Goal: Information Seeking & Learning: Learn about a topic

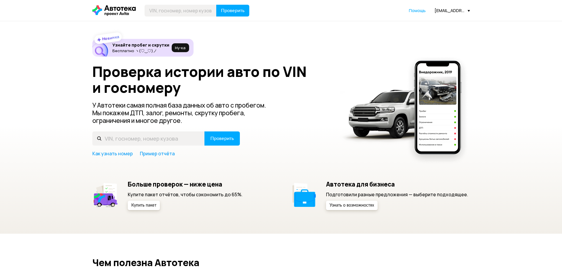
click at [442, 12] on div "[EMAIL_ADDRESS][DOMAIN_NAME]" at bounding box center [452, 11] width 35 height 6
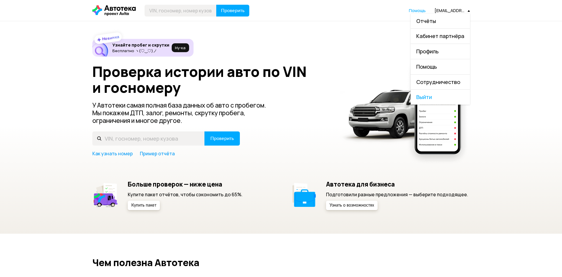
click at [441, 20] on link "Отчёты" at bounding box center [440, 21] width 59 height 15
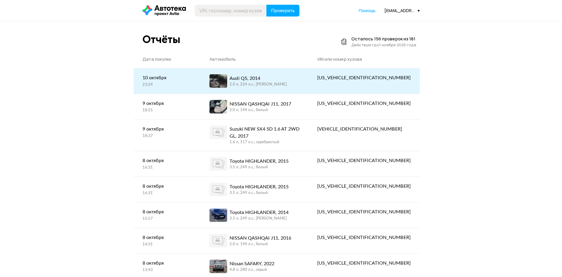
click at [297, 75] on div "Audi Q5, 2014 2.0 л, 224 л.c., [PERSON_NAME]" at bounding box center [254, 81] width 90 height 14
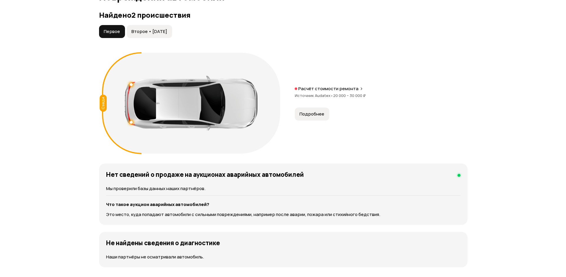
scroll to position [649, 0]
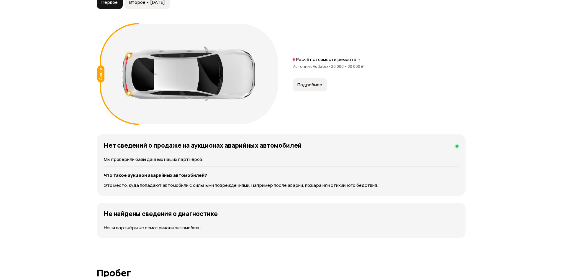
click at [310, 88] on span "Подробнее" at bounding box center [309, 85] width 25 height 6
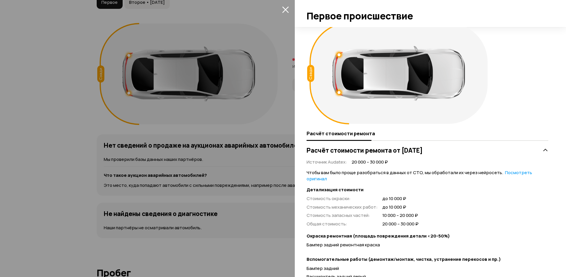
scroll to position [0, 0]
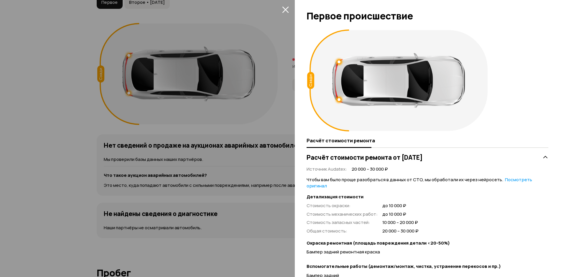
click at [289, 11] on button "закрыть" at bounding box center [285, 9] width 9 height 9
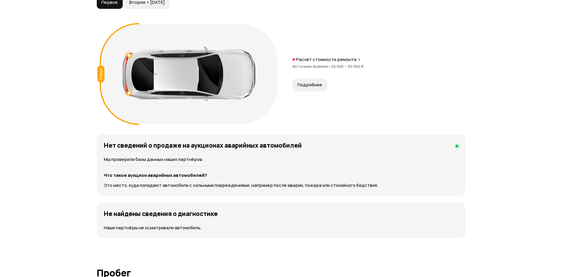
click at [164, 1] on span "Второе • [DATE]" at bounding box center [147, 2] width 36 height 6
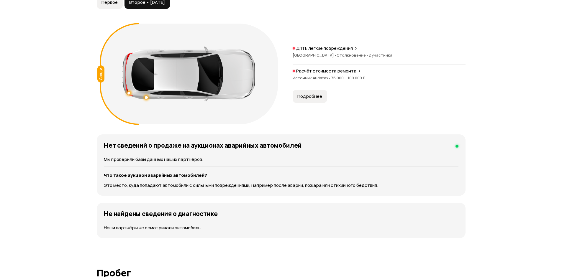
click at [316, 97] on span "Подробнее" at bounding box center [309, 97] width 25 height 6
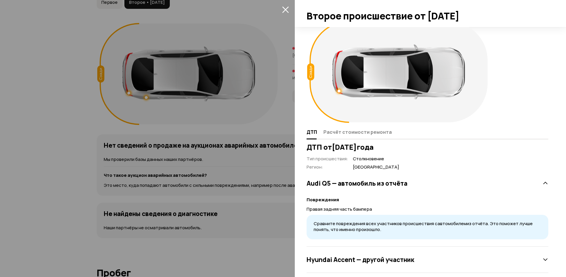
scroll to position [16, 0]
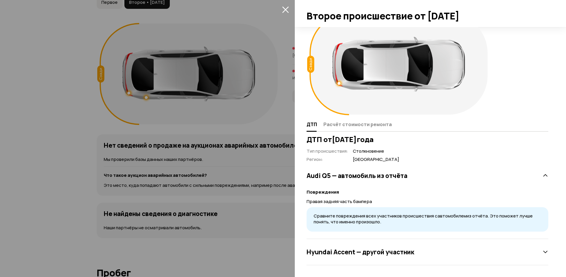
click at [497, 253] on div "Hyundai Accent — другой участник" at bounding box center [428, 252] width 242 height 12
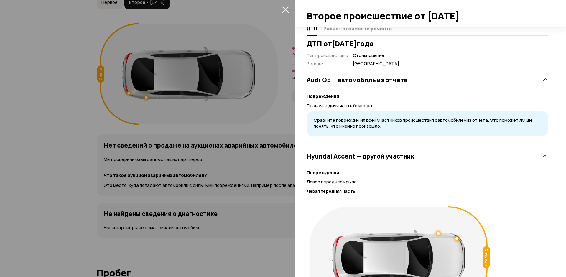
scroll to position [164, 0]
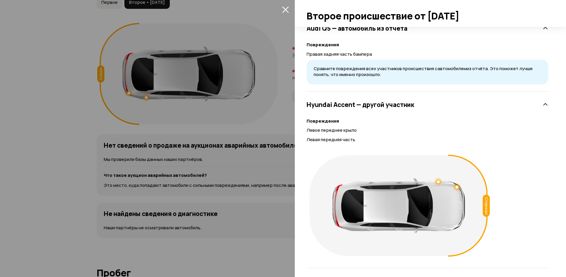
click at [282, 110] on div at bounding box center [283, 138] width 566 height 277
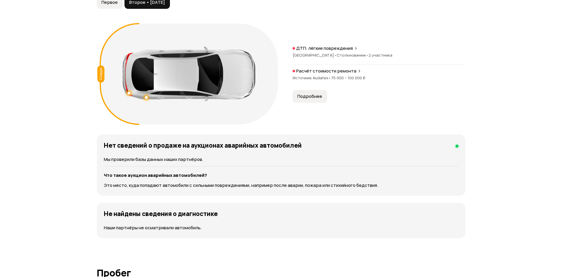
click at [328, 74] on div "Расчёт стоимости ремонта Источник Audatex • 75 000 – 100 000 ₽" at bounding box center [379, 77] width 173 height 19
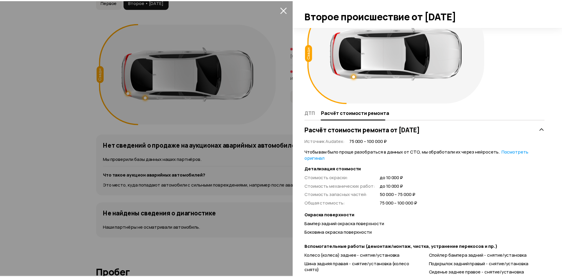
scroll to position [0, 0]
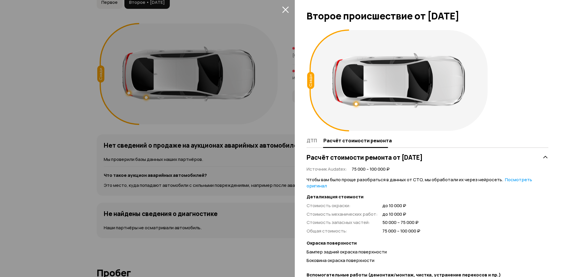
click at [289, 9] on icon "закрыть" at bounding box center [285, 9] width 7 height 7
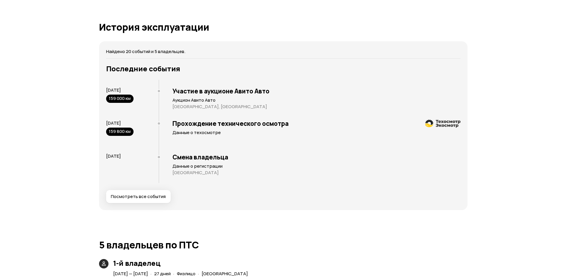
scroll to position [1121, 0]
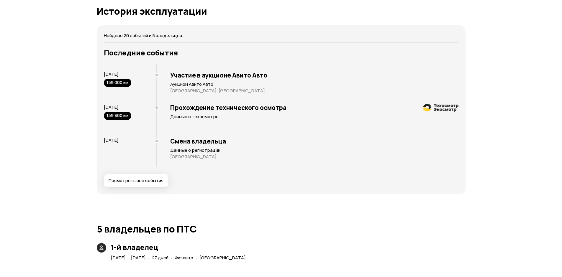
click at [154, 181] on span "Посмотреть все события" at bounding box center [136, 181] width 55 height 6
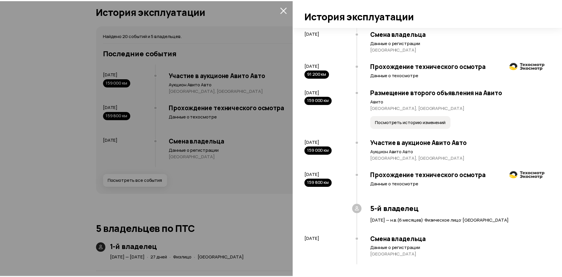
scroll to position [702, 0]
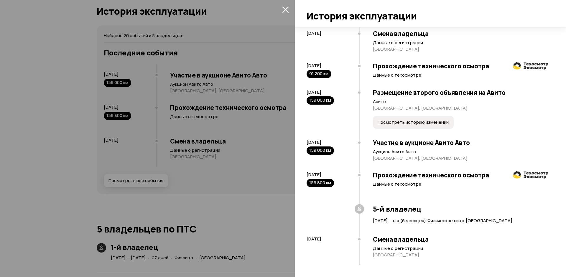
click at [215, 212] on div at bounding box center [283, 138] width 566 height 277
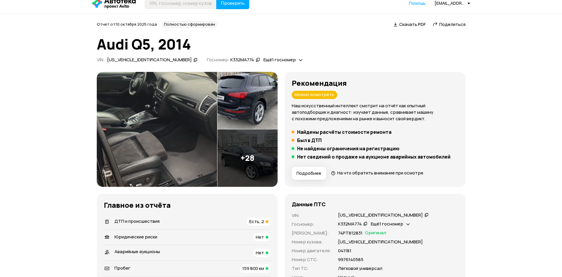
scroll to position [0, 0]
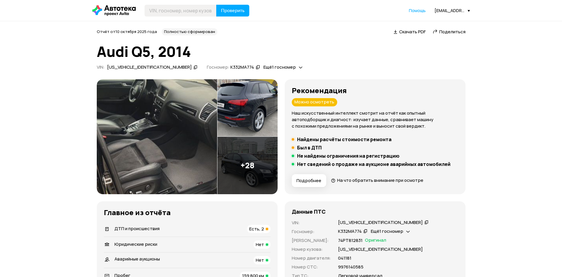
click at [134, 68] on div "[US_VEHICLE_IDENTIFICATION_NUMBER]" at bounding box center [149, 67] width 85 height 6
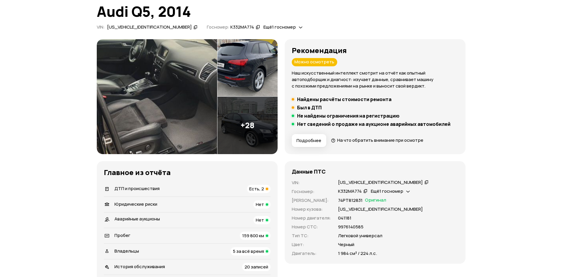
scroll to position [30, 0]
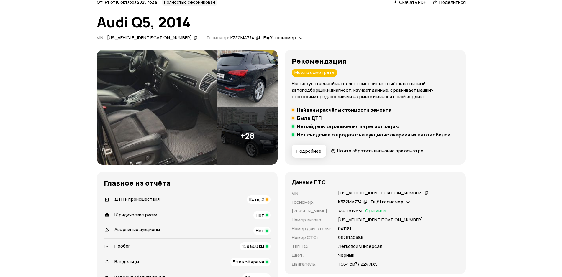
click at [159, 106] on img at bounding box center [157, 107] width 120 height 115
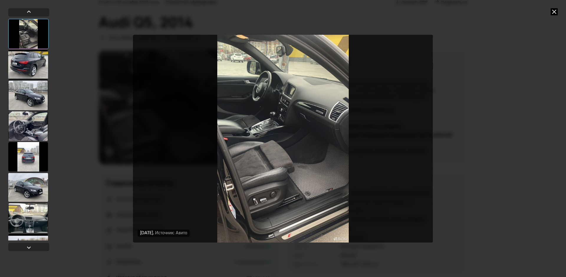
click at [18, 73] on div at bounding box center [28, 65] width 40 height 30
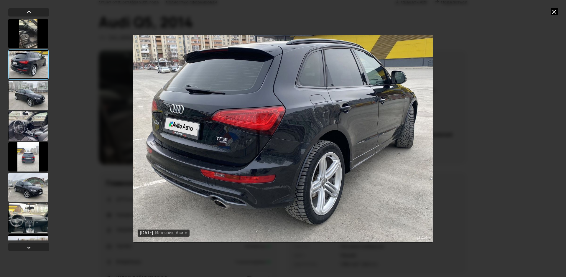
click at [25, 91] on div at bounding box center [28, 96] width 40 height 30
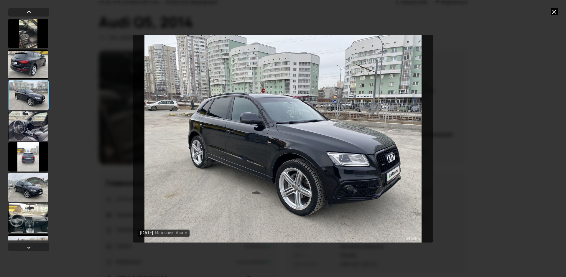
click at [32, 104] on div at bounding box center [28, 95] width 40 height 30
click at [35, 119] on div at bounding box center [28, 127] width 40 height 30
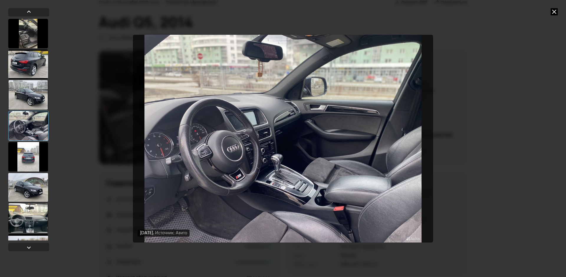
click at [35, 152] on div at bounding box center [28, 157] width 40 height 30
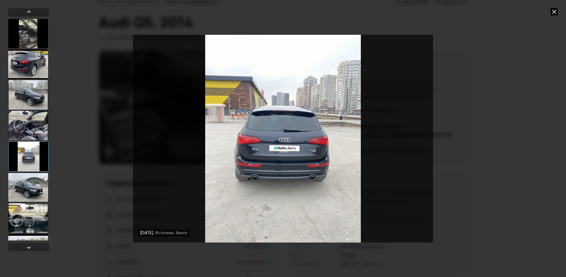
click at [35, 163] on div at bounding box center [28, 157] width 40 height 30
click at [35, 178] on div at bounding box center [28, 188] width 40 height 30
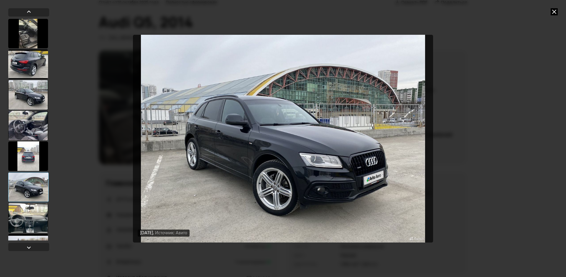
click at [553, 10] on icon at bounding box center [554, 11] width 7 height 7
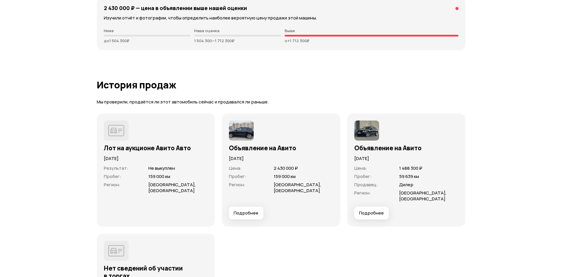
scroll to position [1682, 0]
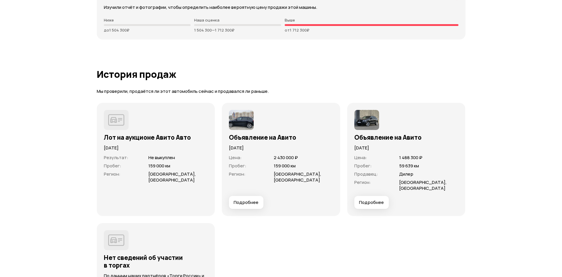
click at [257, 203] on span "Подробнее" at bounding box center [246, 203] width 25 height 6
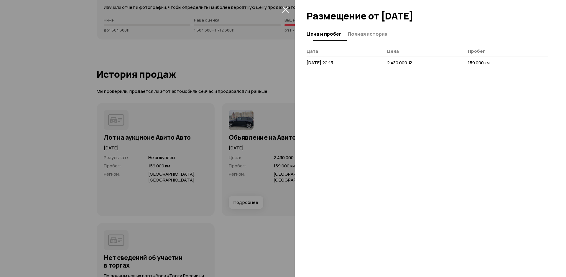
click at [362, 37] on span "Полная история" at bounding box center [368, 34] width 40 height 6
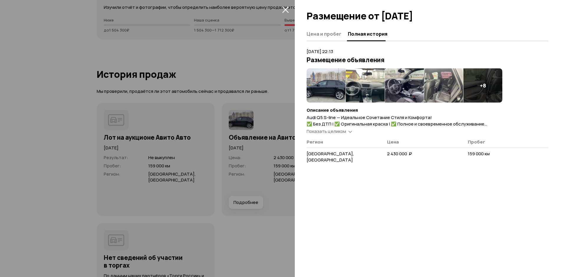
click at [338, 132] on span "Показать целиком" at bounding box center [327, 131] width 40 height 6
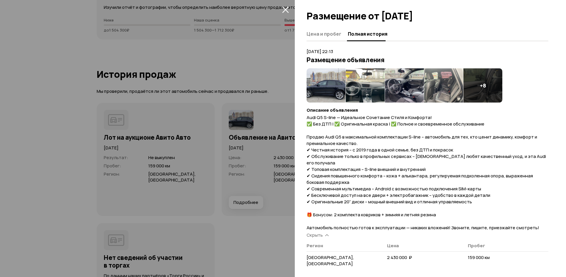
click at [286, 11] on icon "закрыть" at bounding box center [285, 9] width 6 height 6
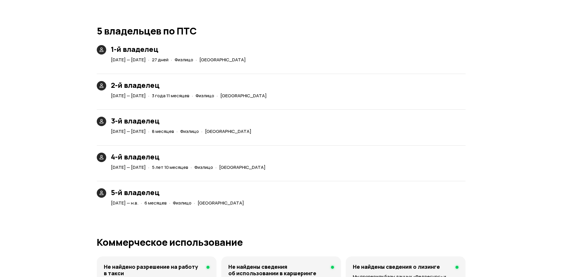
scroll to position [1239, 0]
